Goal: Information Seeking & Learning: Learn about a topic

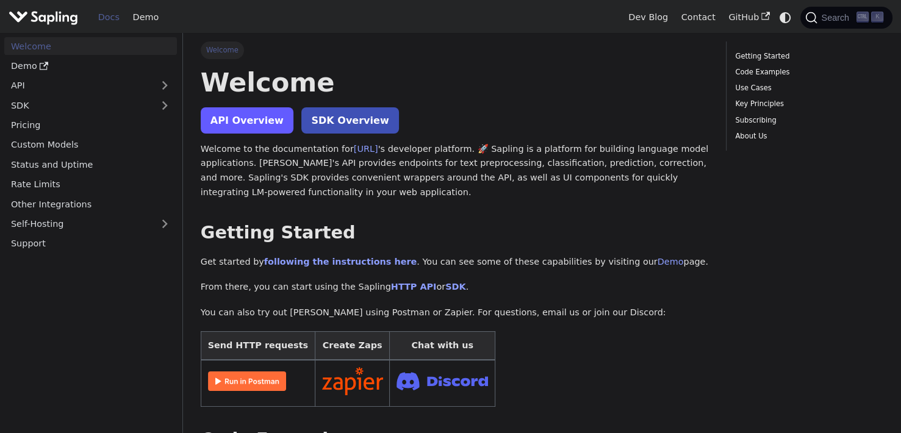
click at [258, 111] on link "API Overview" at bounding box center [247, 120] width 93 height 26
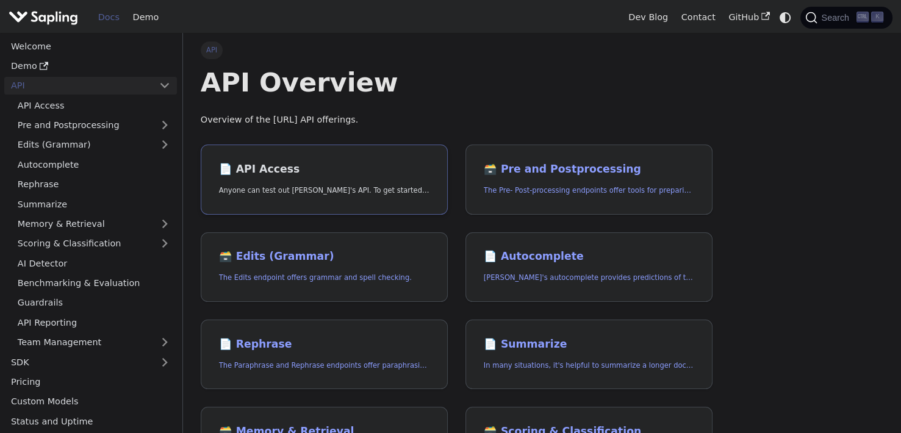
click at [292, 196] on link "📄️ API Access Anyone can test out Sapling's API. To get started with the API, s…" at bounding box center [324, 180] width 247 height 70
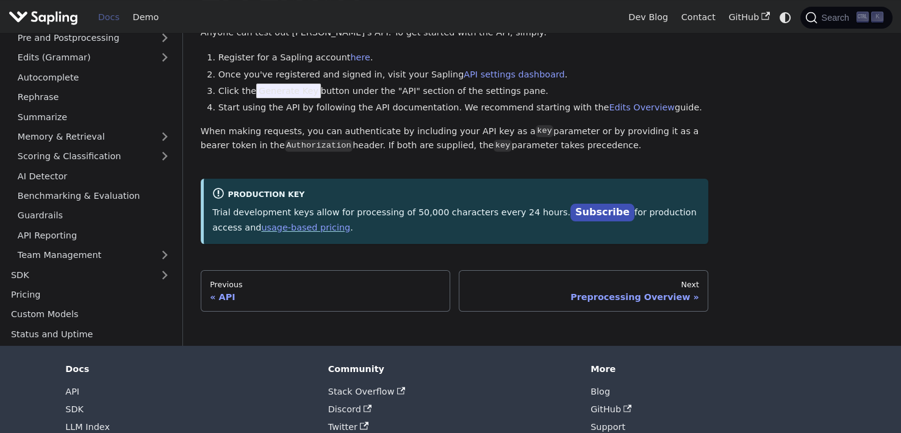
scroll to position [122, 0]
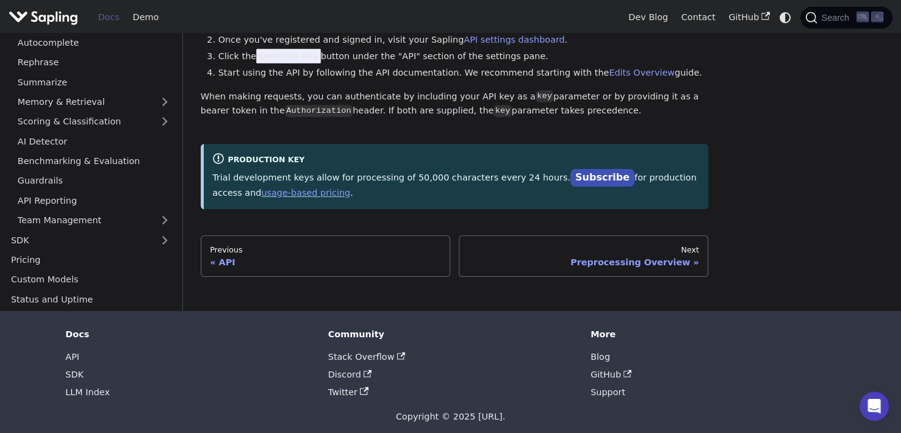
click at [292, 268] on link "Previous API" at bounding box center [325, 255] width 249 height 41
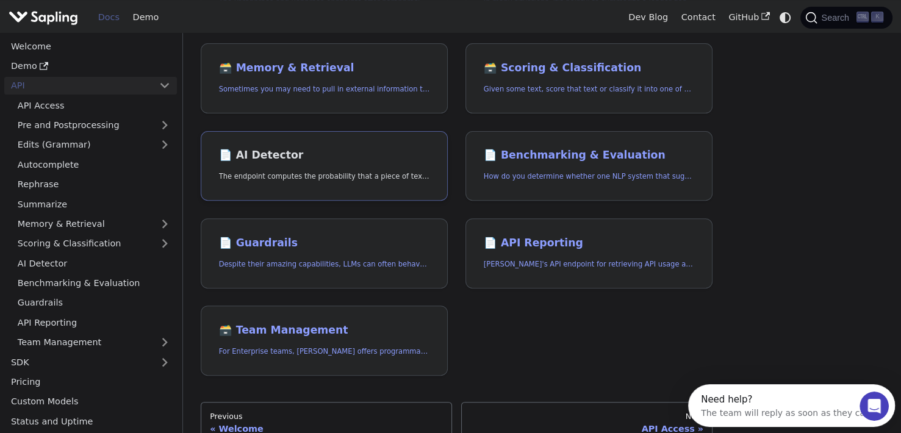
scroll to position [427, 0]
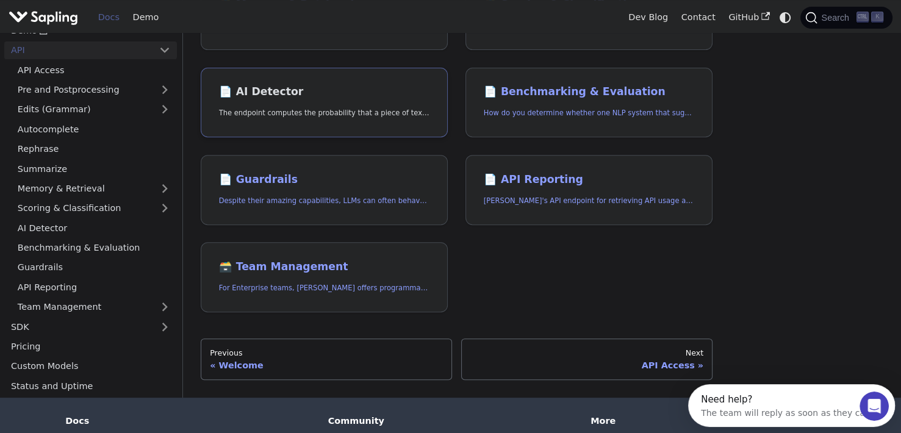
click at [324, 79] on link "📄️ AI Detector The endpoint computes the probability that a piece of text is AI…" at bounding box center [324, 103] width 247 height 70
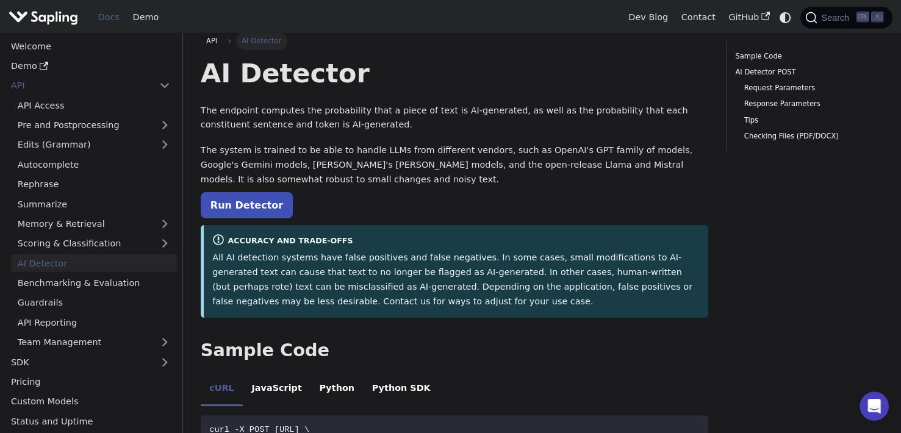
scroll to position [61, 0]
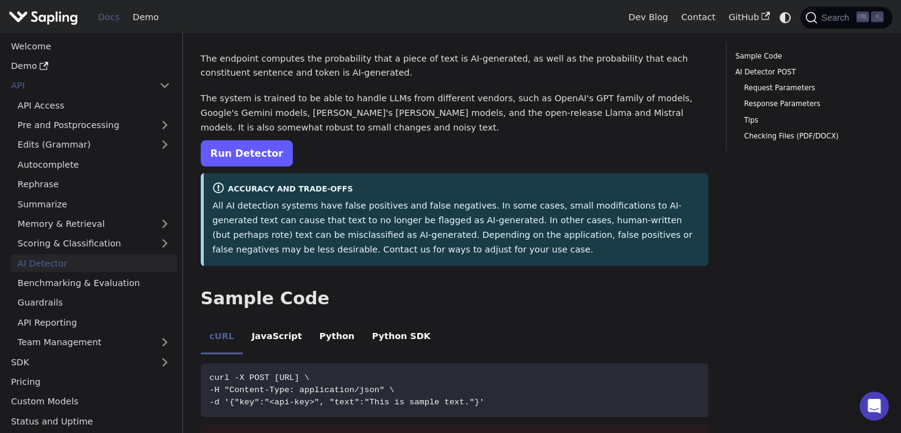
click at [227, 152] on link "Run Detector" at bounding box center [247, 153] width 92 height 26
